Goal: Check status: Check status

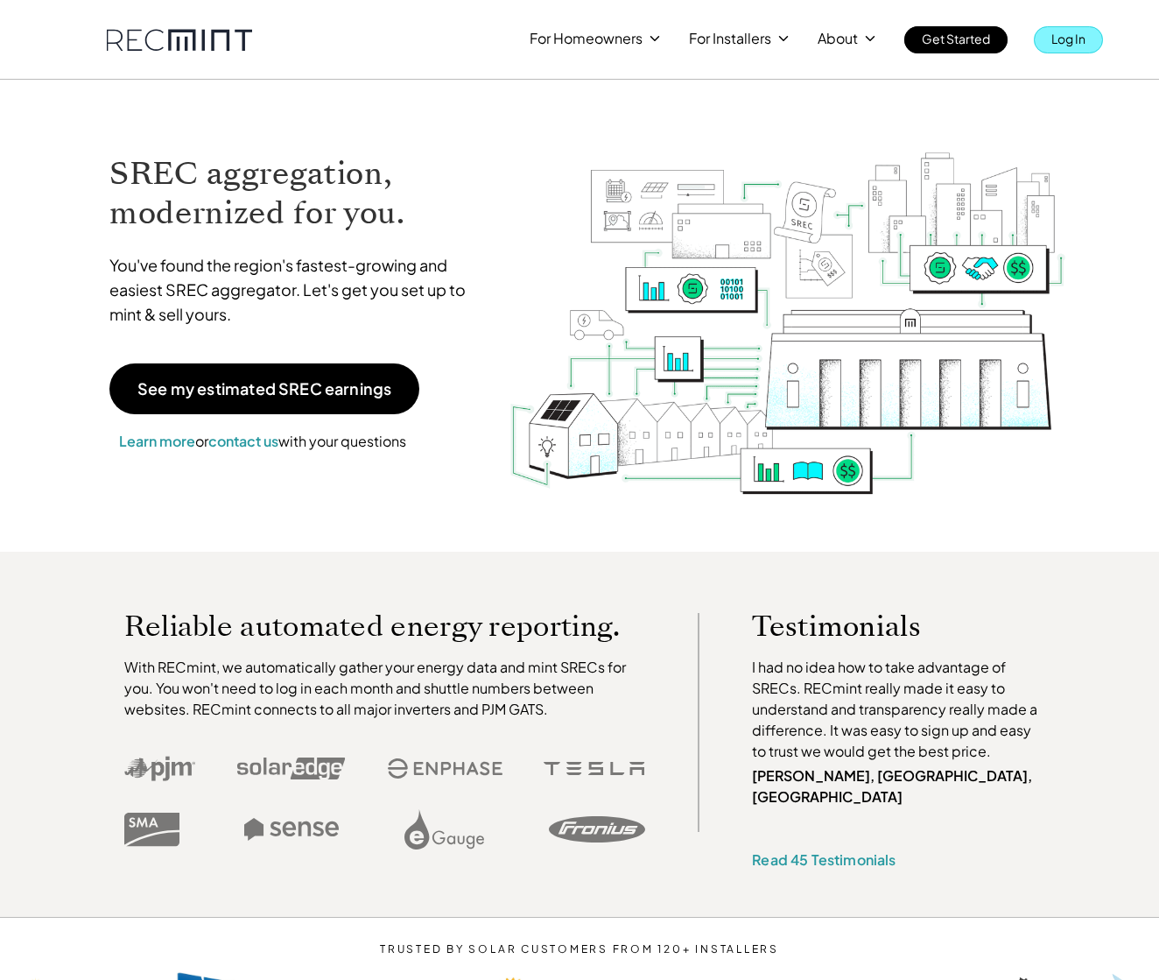
click at [1073, 43] on p "Log In" at bounding box center [1069, 38] width 34 height 25
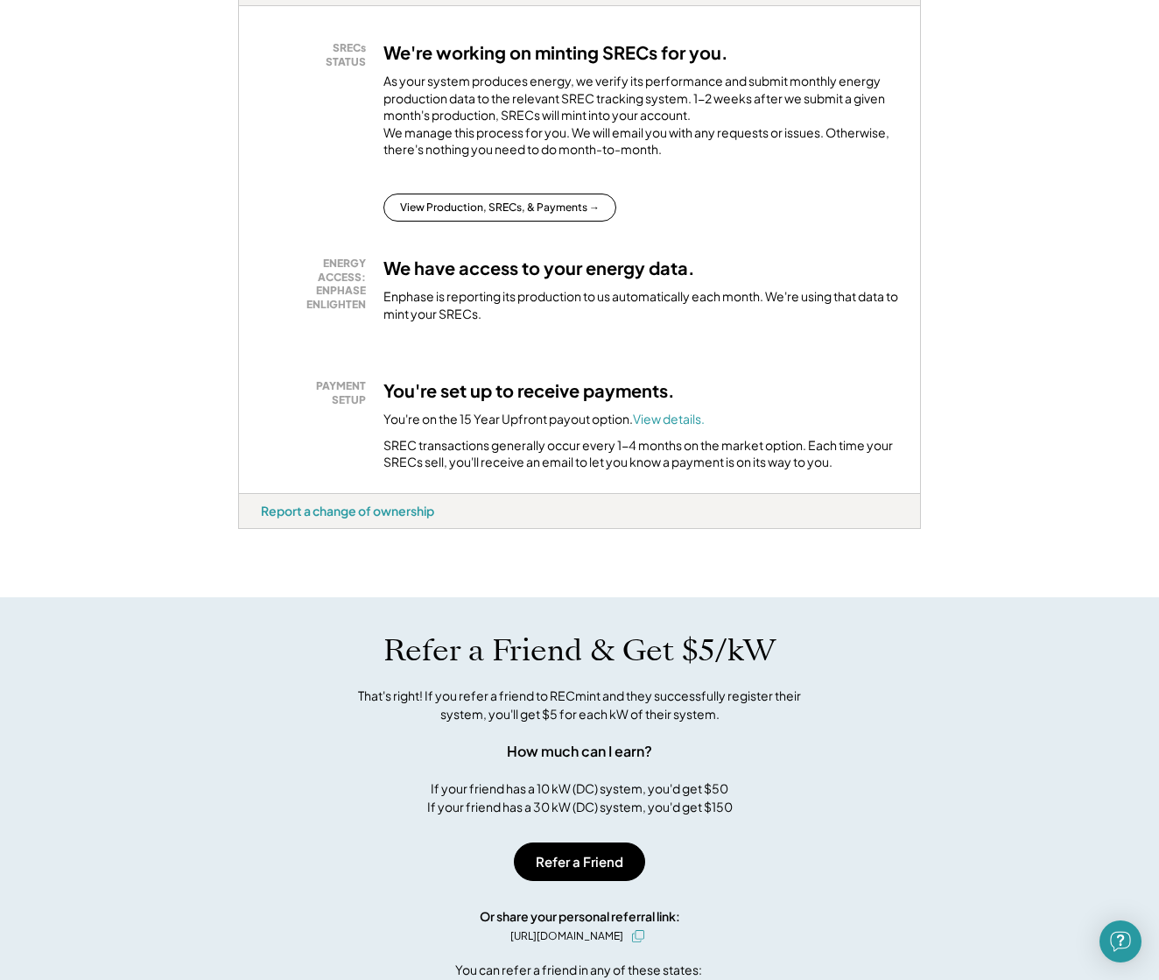
scroll to position [299, 0]
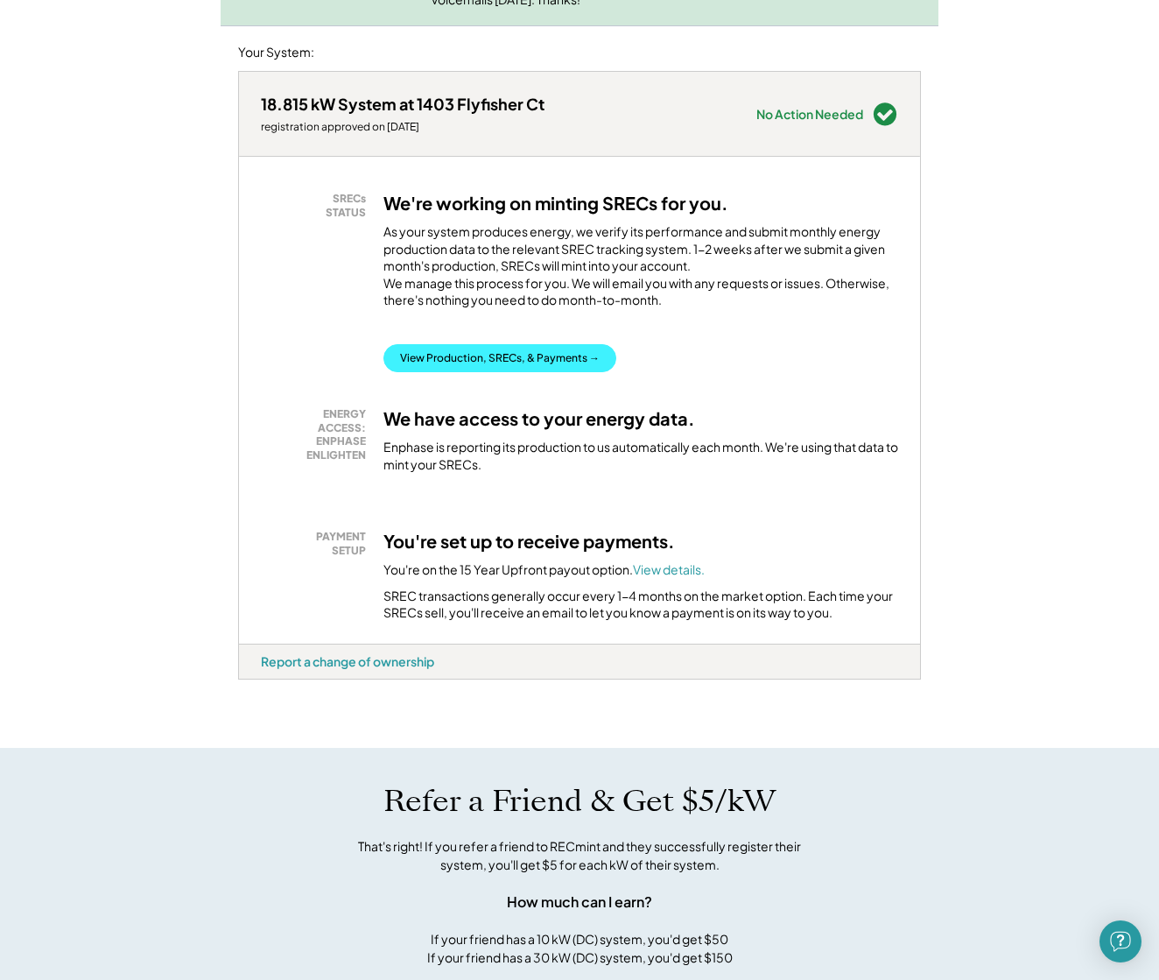
click at [510, 370] on button "View Production, SRECs, & Payments →" at bounding box center [499, 358] width 233 height 28
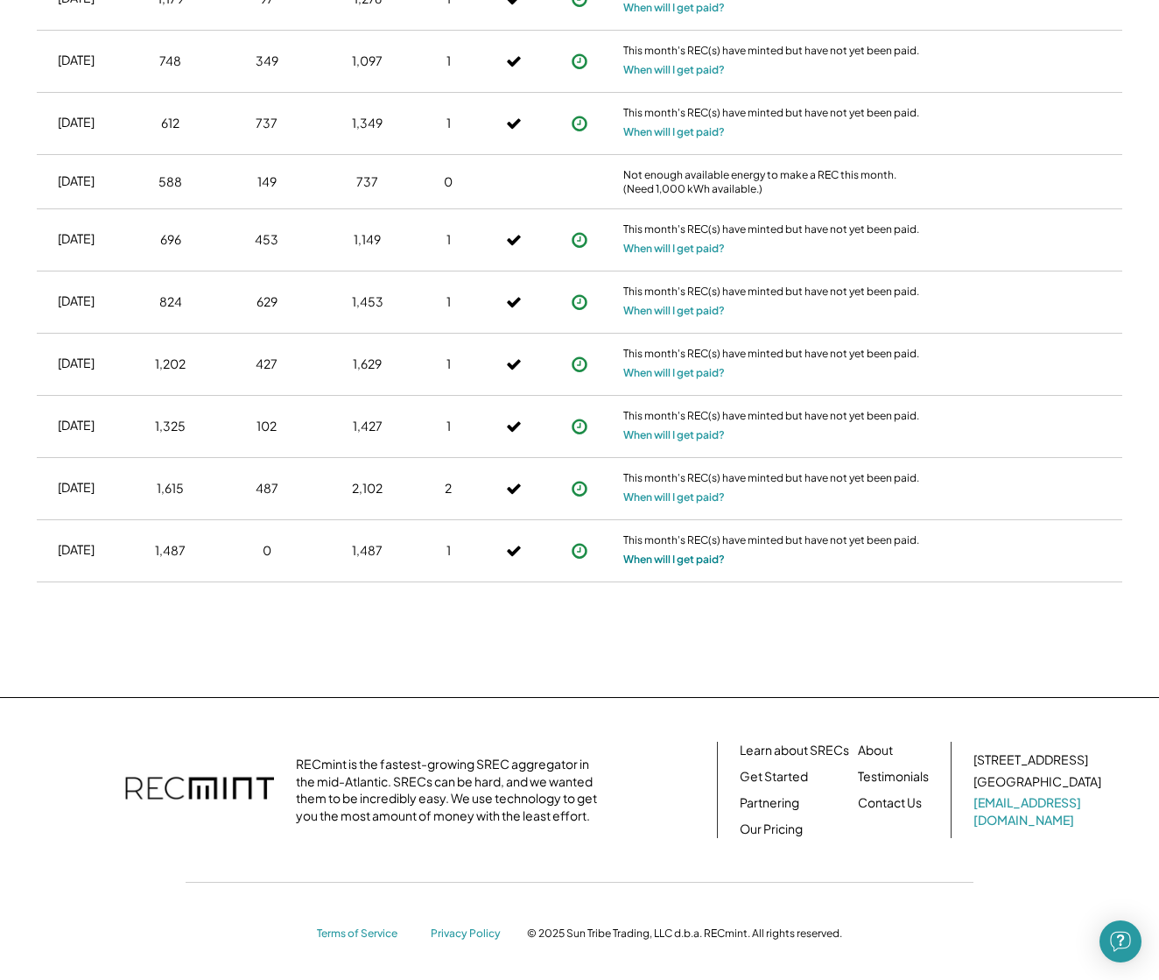
scroll to position [3187, 0]
click at [661, 552] on button "When will I get paid?" at bounding box center [674, 561] width 102 height 18
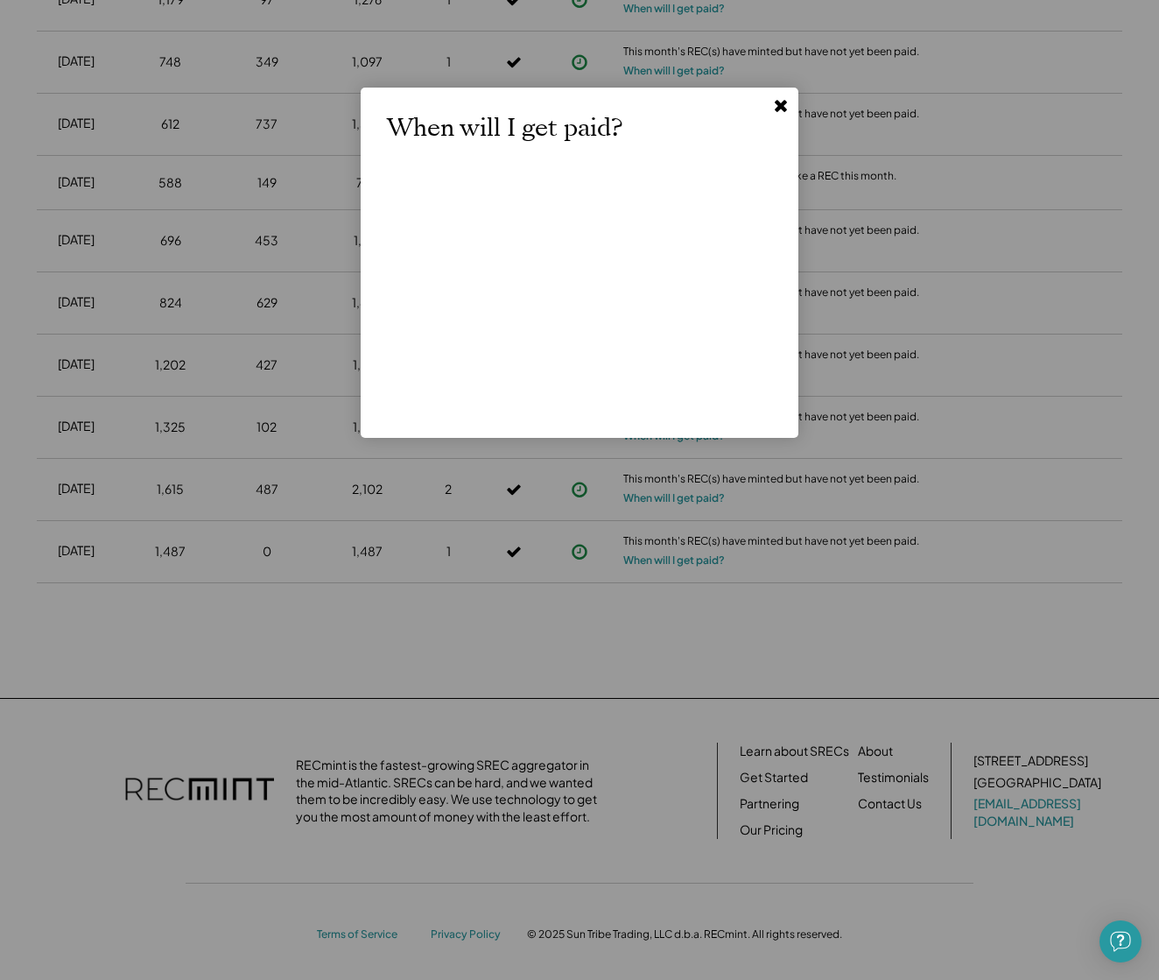
click at [783, 104] on use at bounding box center [781, 106] width 12 height 12
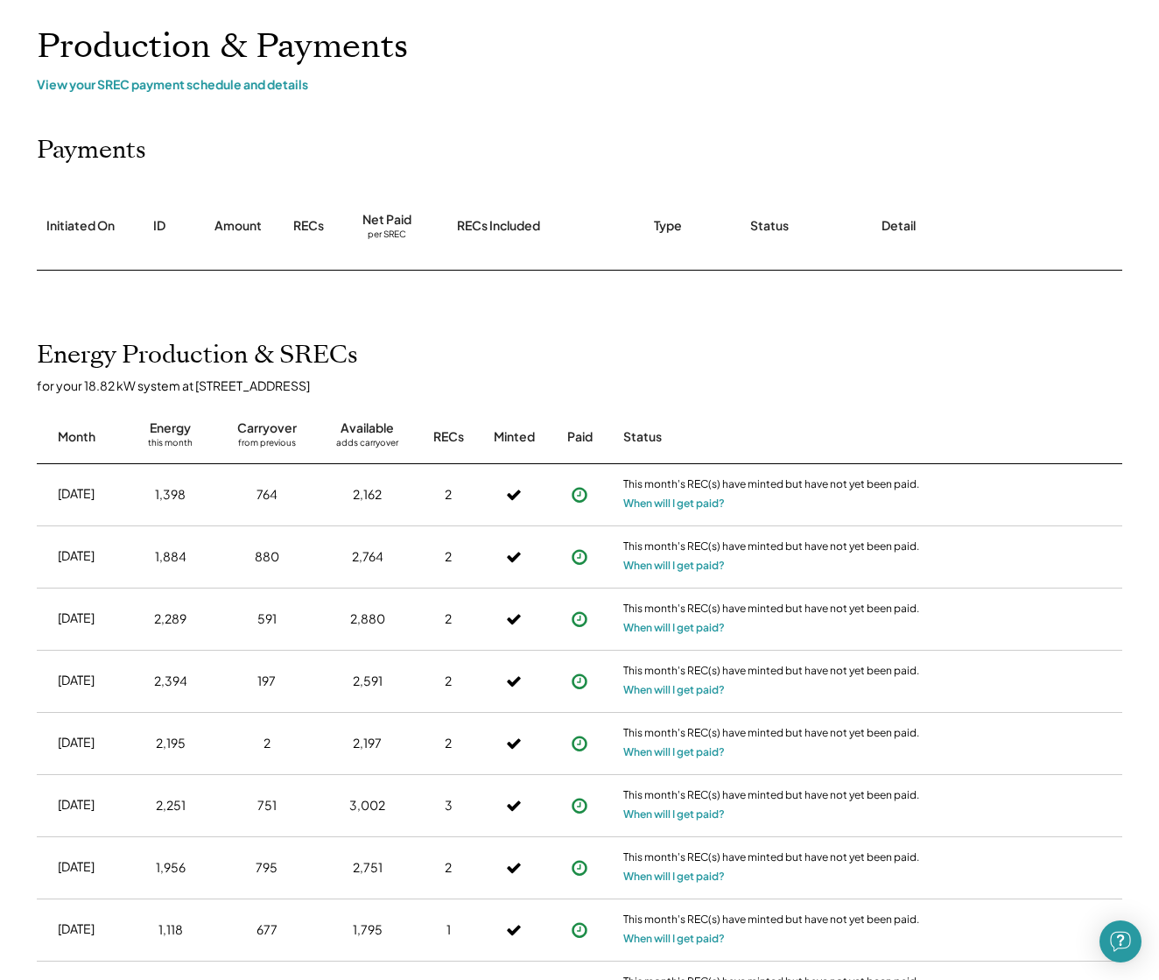
scroll to position [82, 0]
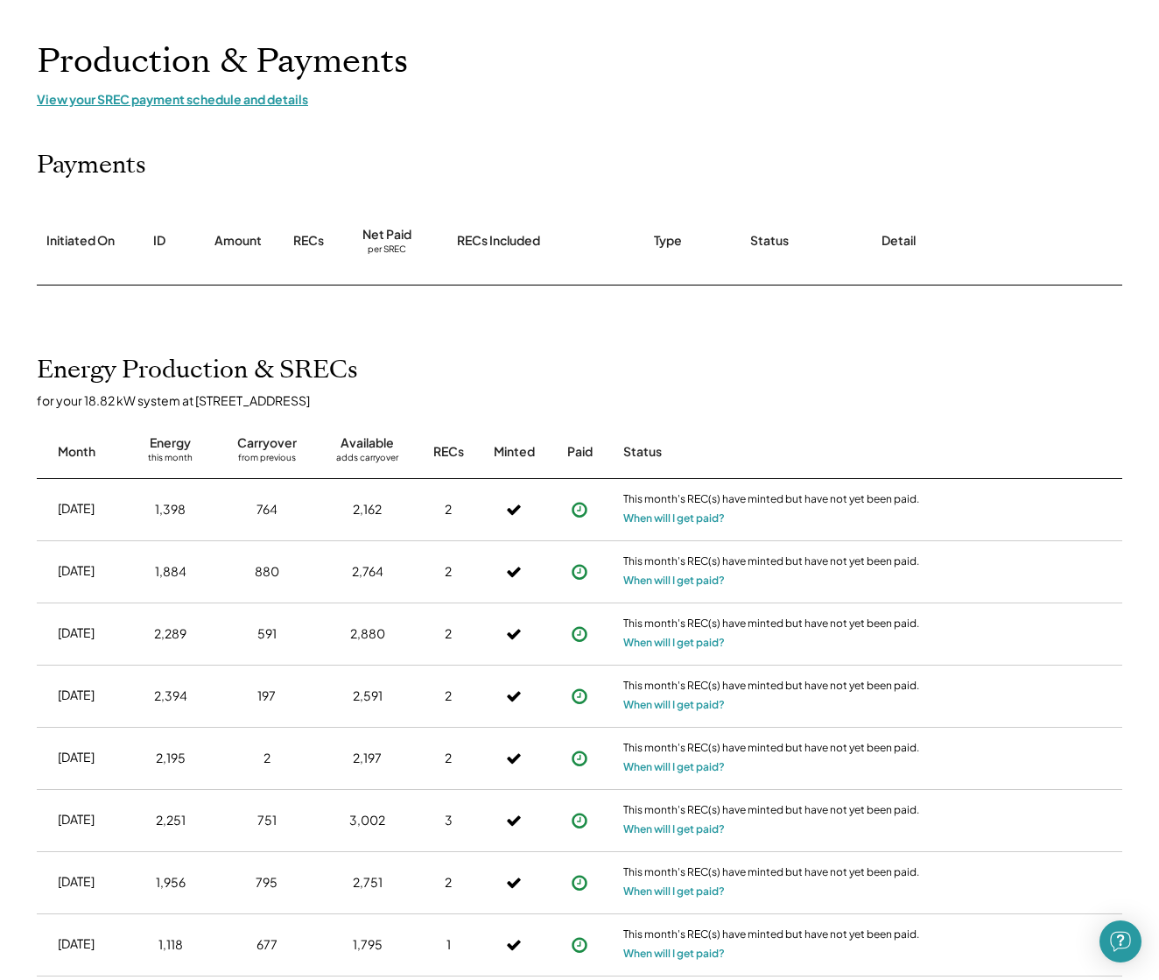
click at [238, 98] on div "View your SREC payment schedule and details" at bounding box center [580, 99] width 1086 height 16
